Goal: Task Accomplishment & Management: Complete application form

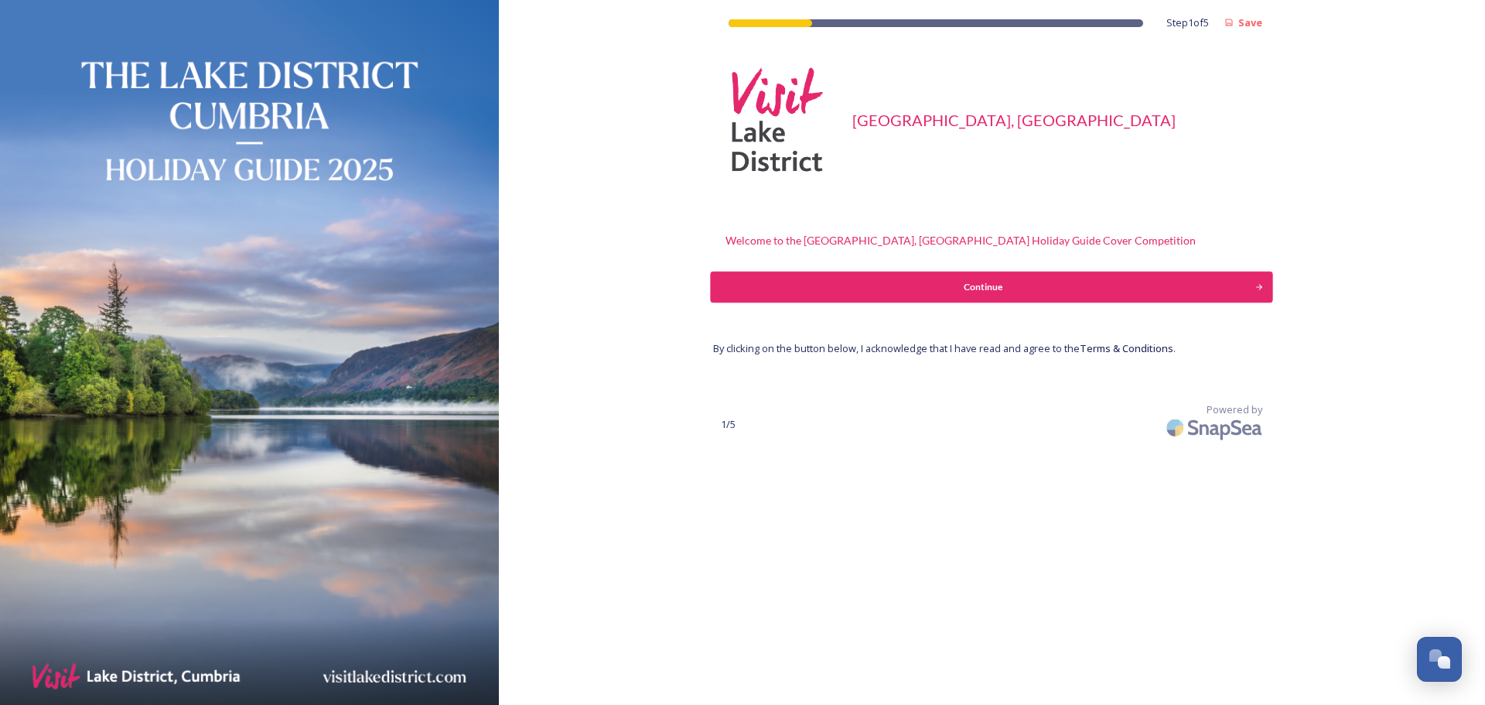
click at [969, 292] on div "Continue" at bounding box center [983, 287] width 528 height 14
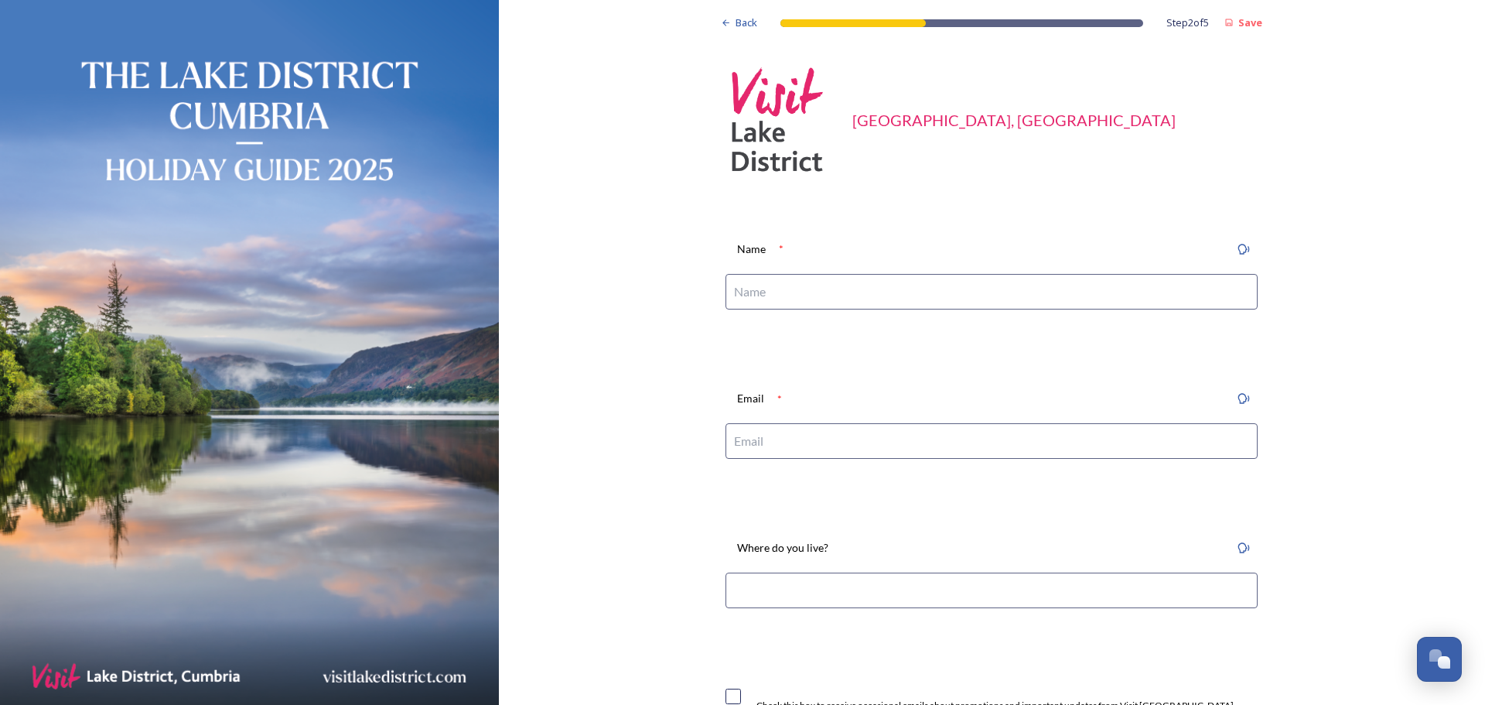
drag, startPoint x: 969, startPoint y: 291, endPoint x: 965, endPoint y: 304, distance: 13.9
click at [965, 304] on input at bounding box center [992, 292] width 532 height 36
type input "[PERSON_NAME]"
click at [884, 434] on input at bounding box center [992, 441] width 532 height 36
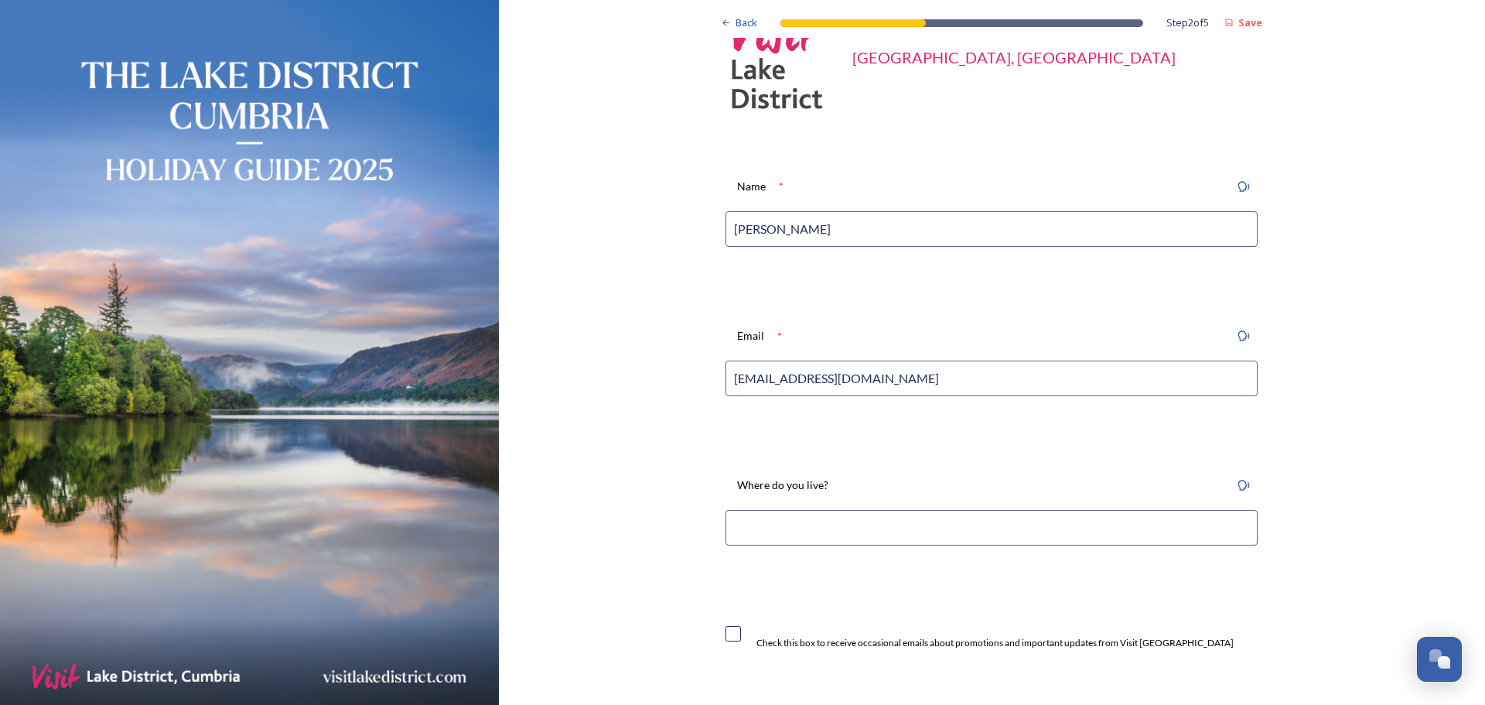
scroll to position [155, 0]
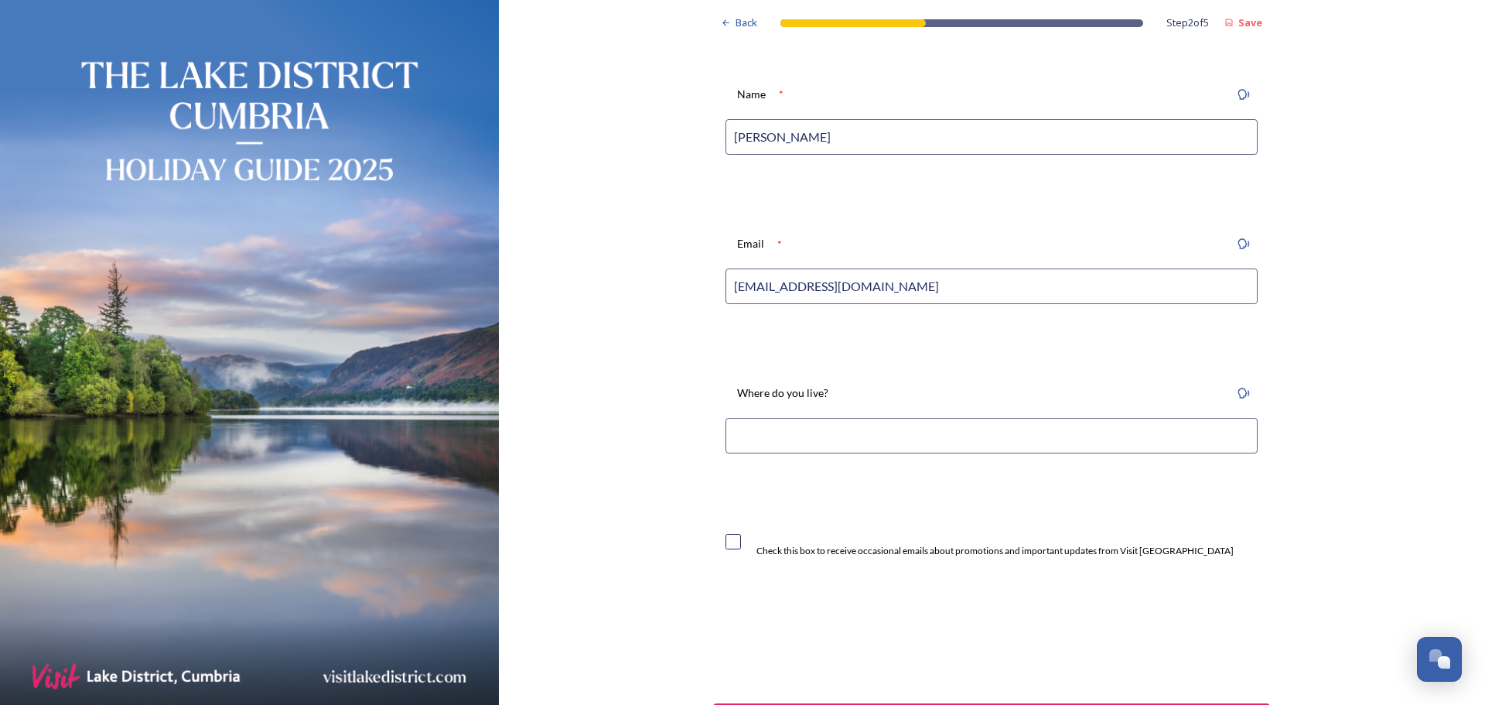
type input "[EMAIL_ADDRESS][DOMAIN_NAME]"
click at [886, 436] on input at bounding box center [992, 436] width 532 height 36
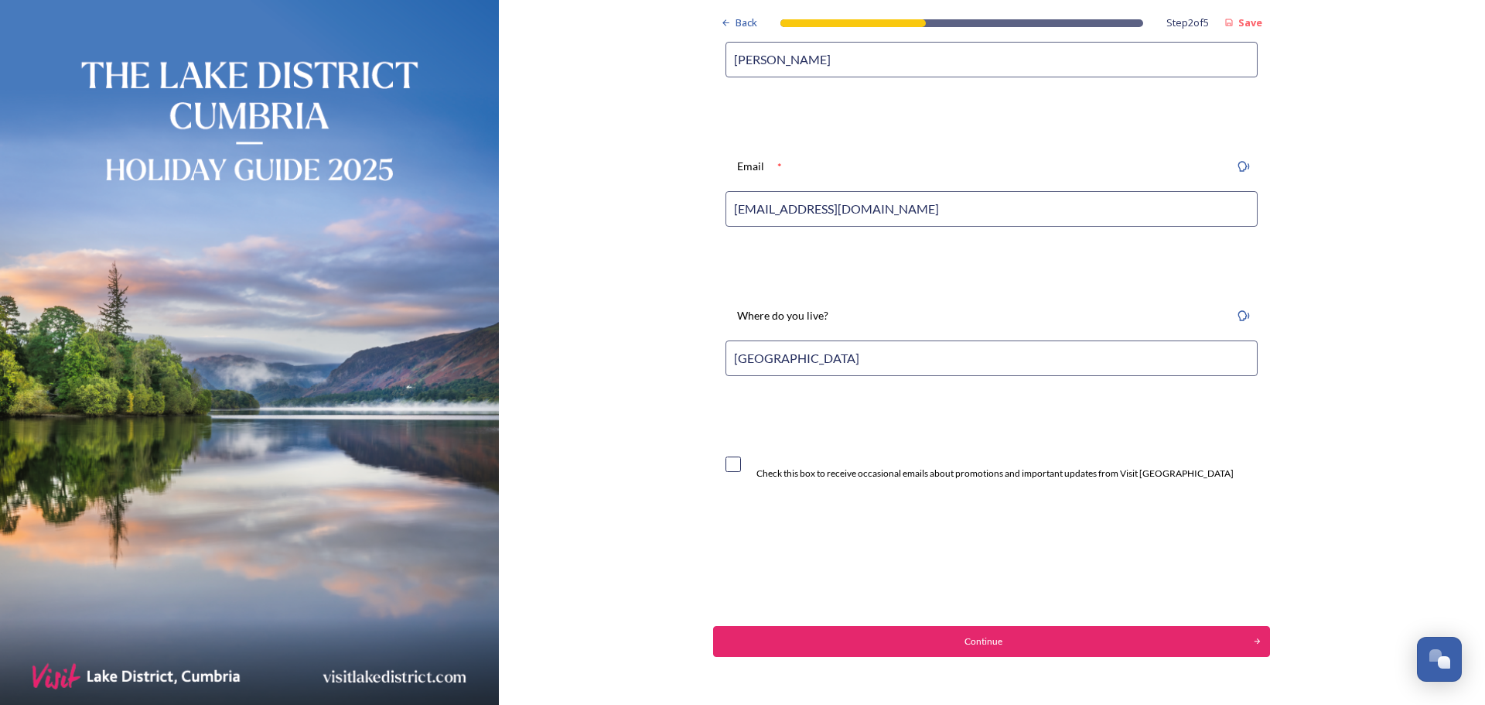
type input "[GEOGRAPHIC_DATA]"
click at [996, 639] on div "Continue" at bounding box center [983, 641] width 528 height 14
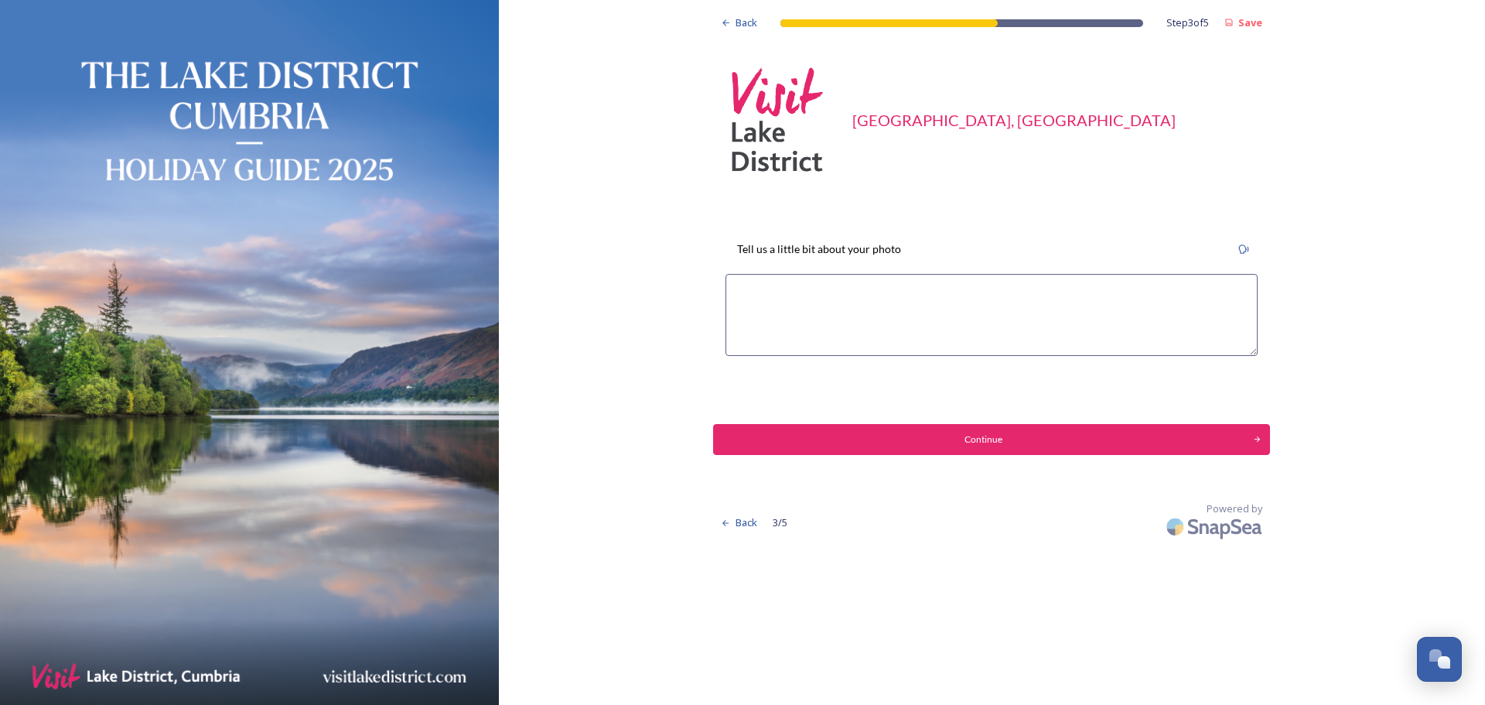
click at [771, 291] on textarea at bounding box center [992, 315] width 532 height 82
click at [773, 293] on textarea "The" at bounding box center [992, 315] width 532 height 82
click at [886, 311] on textarea "The Mickleden Valley in the [GEOGRAPHIC_DATA]. Taken in [DATE] on My Nikon d520…" at bounding box center [992, 315] width 532 height 82
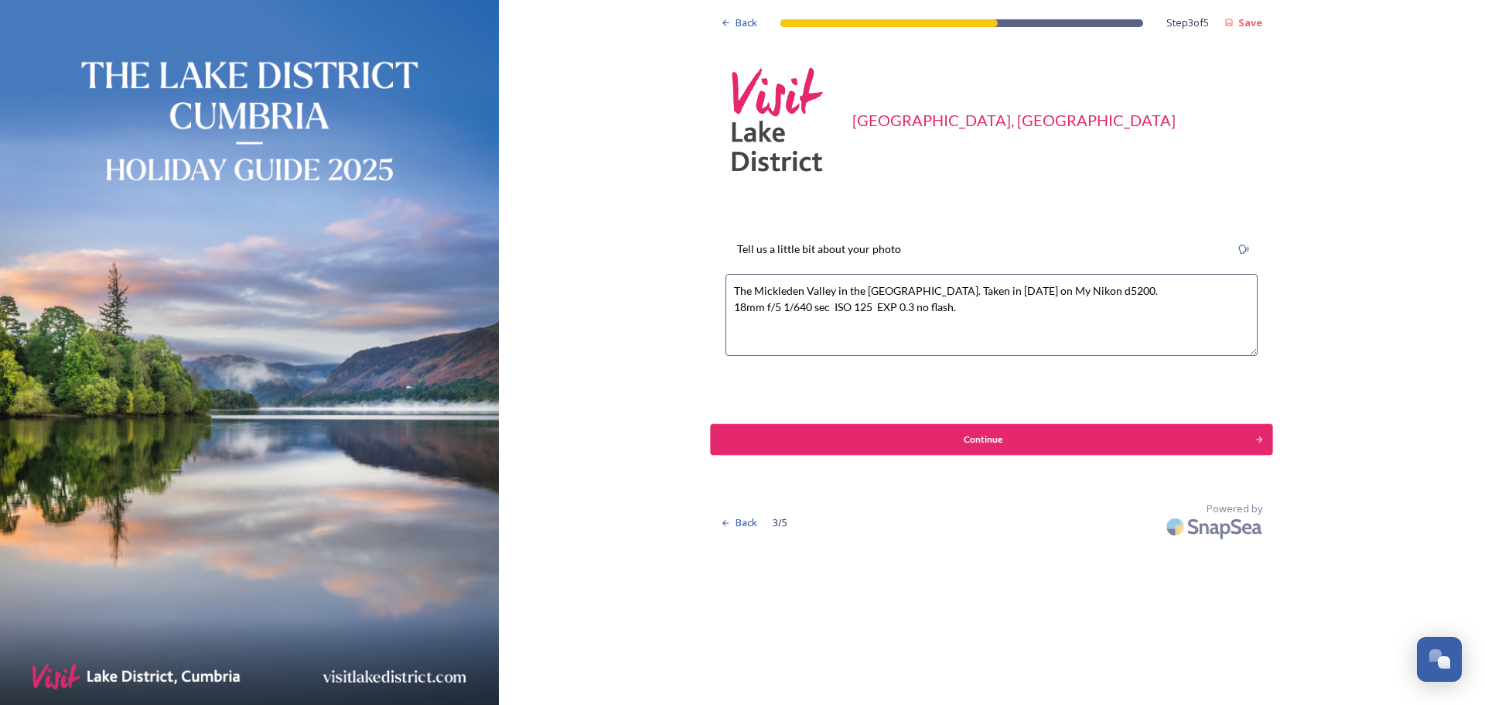
type textarea "The Mickleden Valley in the [GEOGRAPHIC_DATA]. Taken in [DATE] on My Nikon d520…"
click at [984, 442] on div "Continue" at bounding box center [983, 439] width 528 height 14
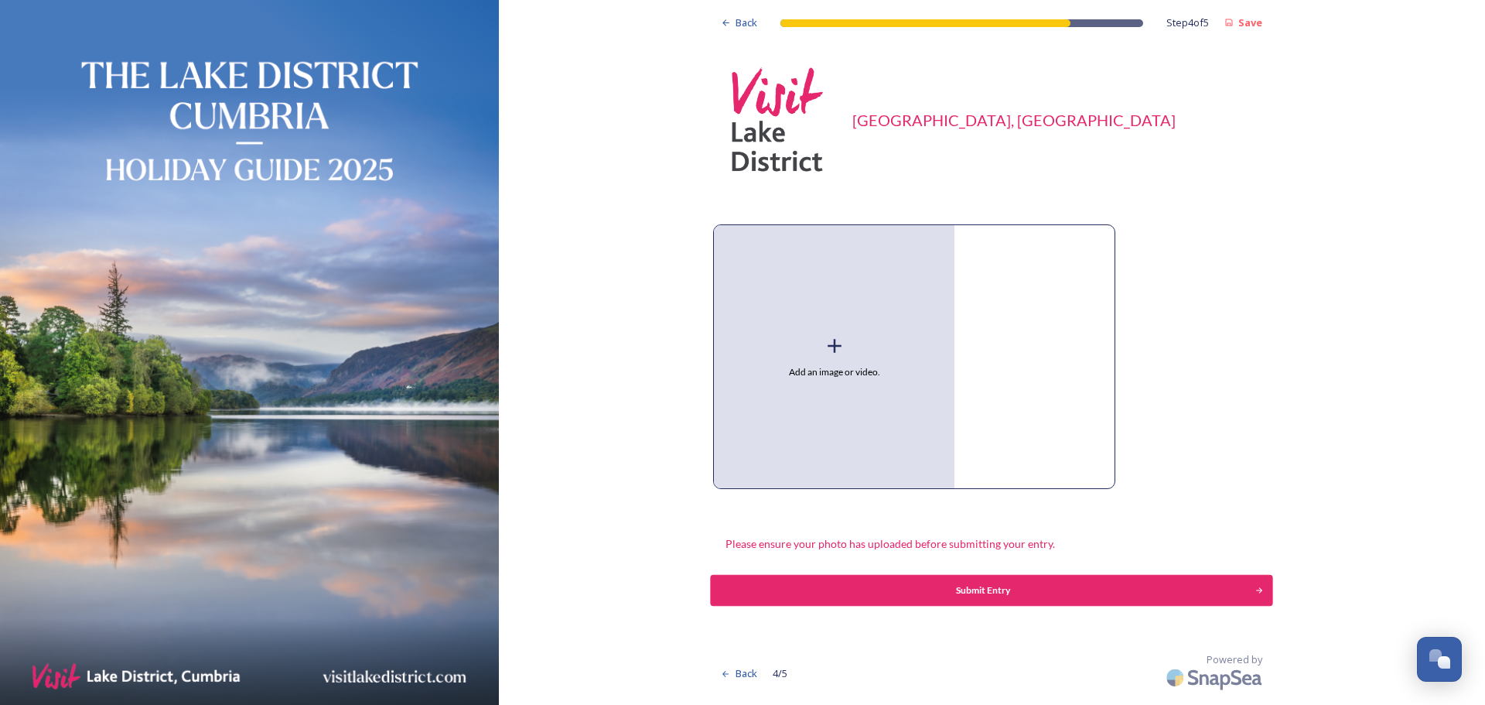
click at [1246, 585] on div "Submit Entry" at bounding box center [983, 590] width 528 height 14
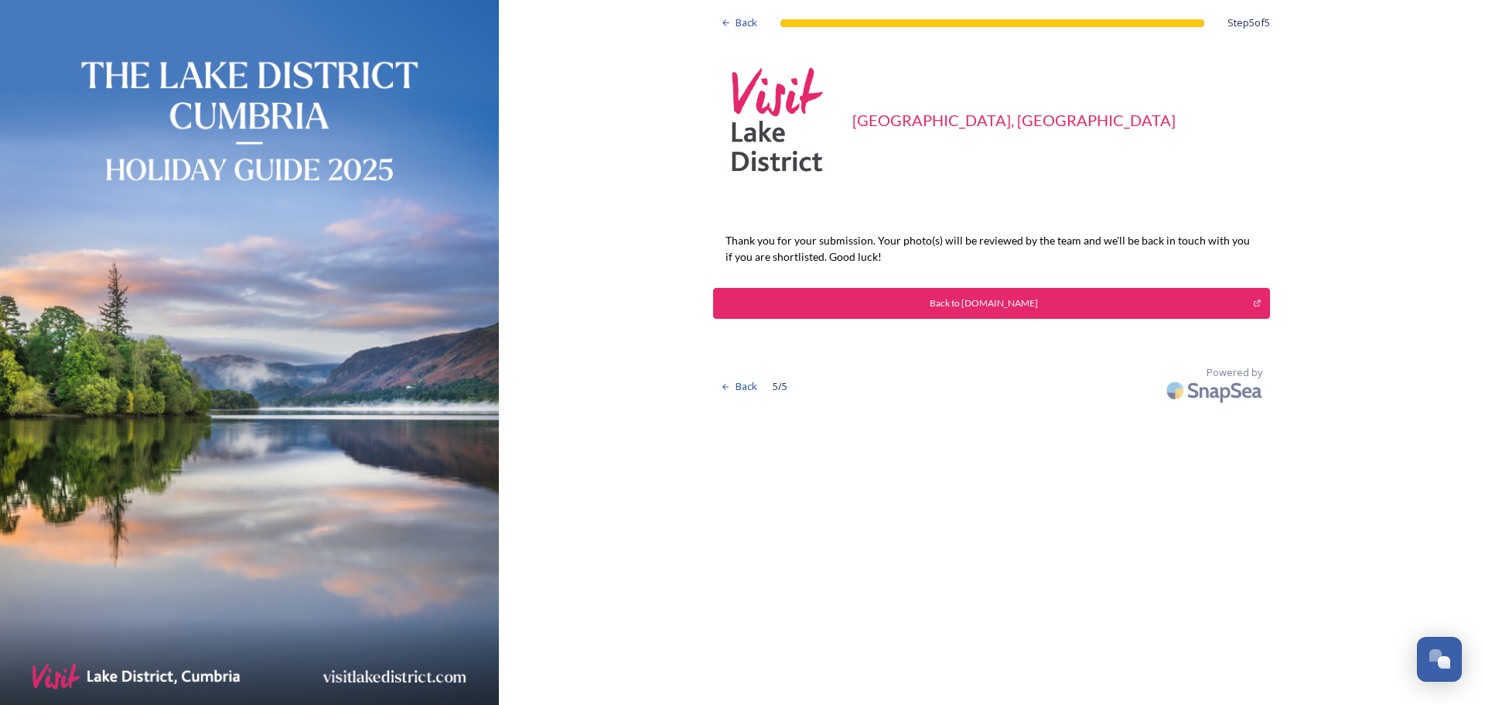
click at [1043, 307] on div "Back to [DOMAIN_NAME]" at bounding box center [983, 303] width 523 height 14
